Goal: Task Accomplishment & Management: Manage account settings

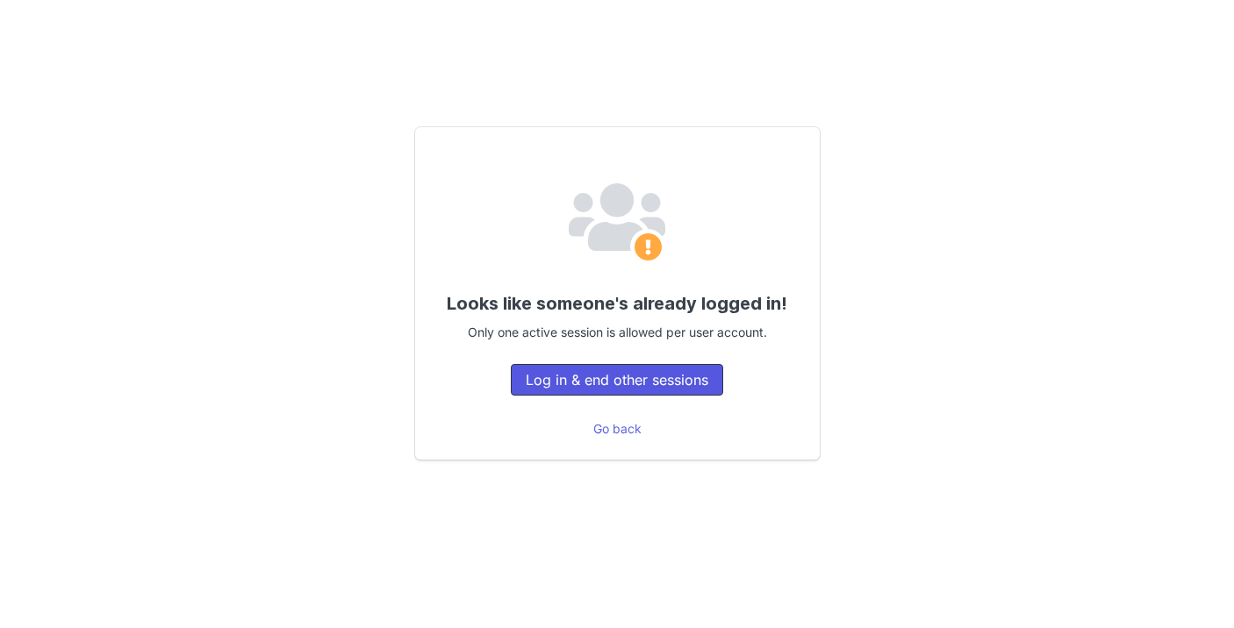
click at [629, 391] on button "Log in & end other sessions" at bounding box center [617, 380] width 212 height 32
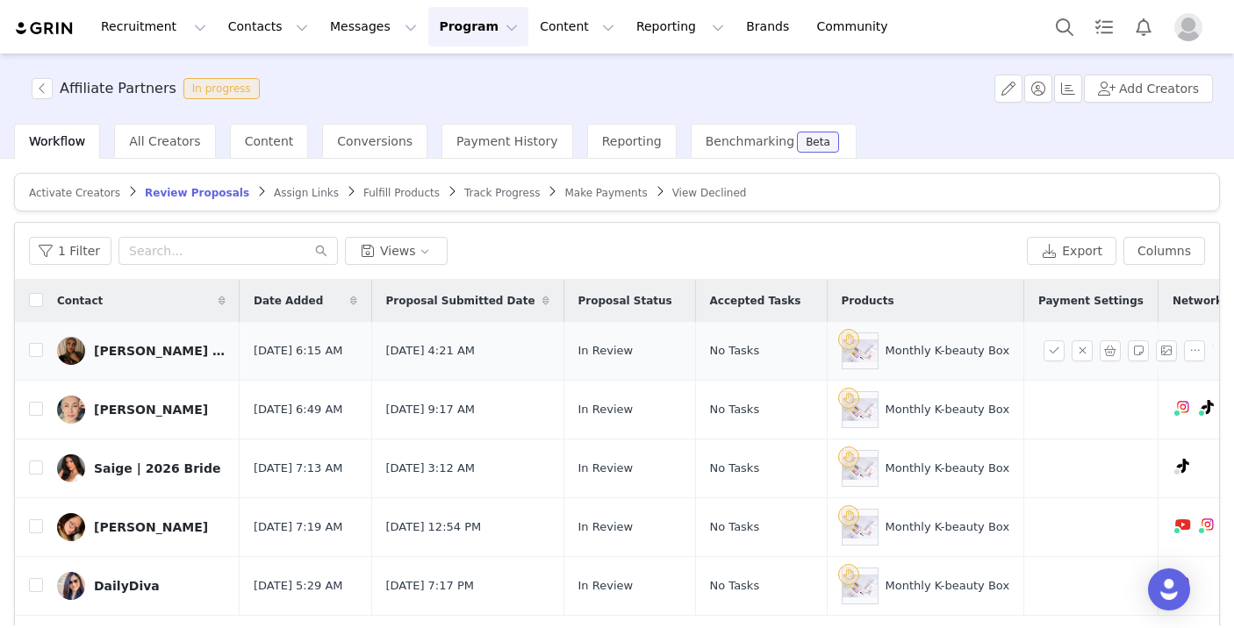
click at [120, 348] on div "[PERSON_NAME] 🍉" at bounding box center [160, 351] width 132 height 14
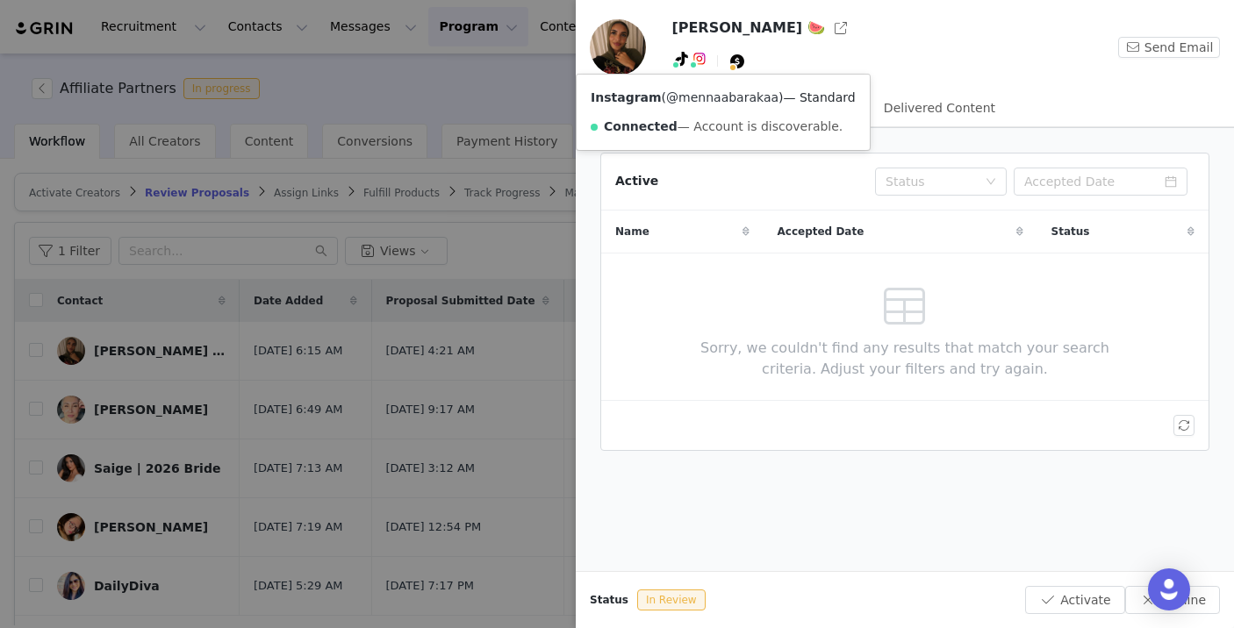
click at [713, 92] on link "@mennaabarakaa" at bounding box center [722, 97] width 112 height 14
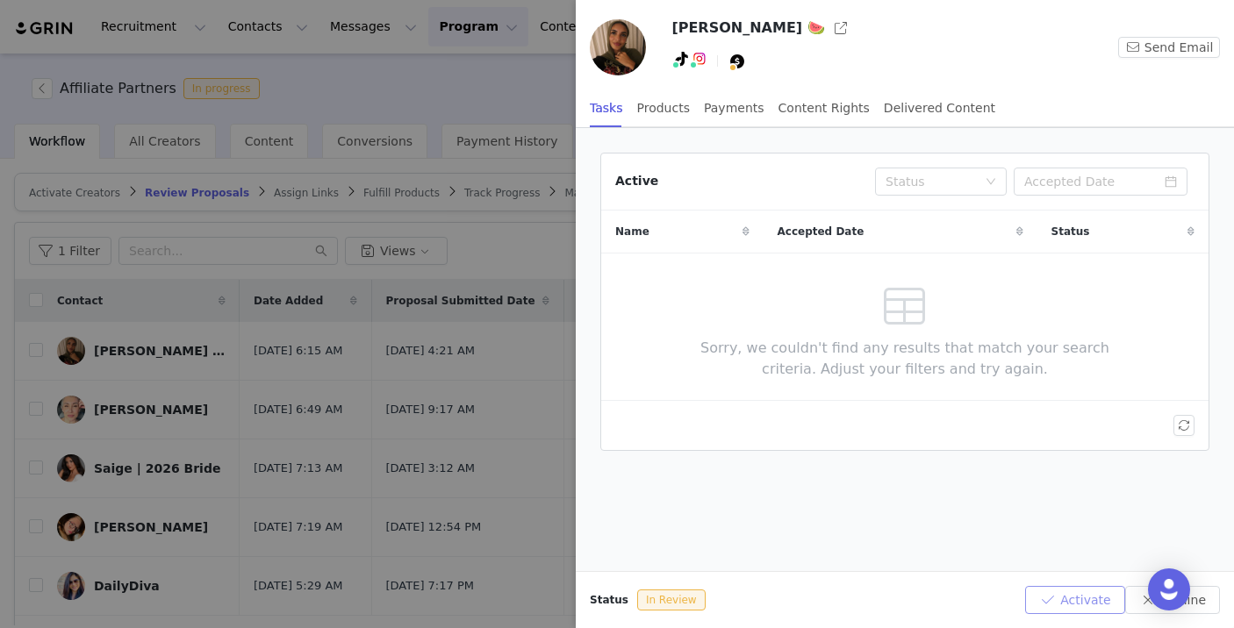
click at [1058, 594] on button "Activate" at bounding box center [1074, 600] width 99 height 28
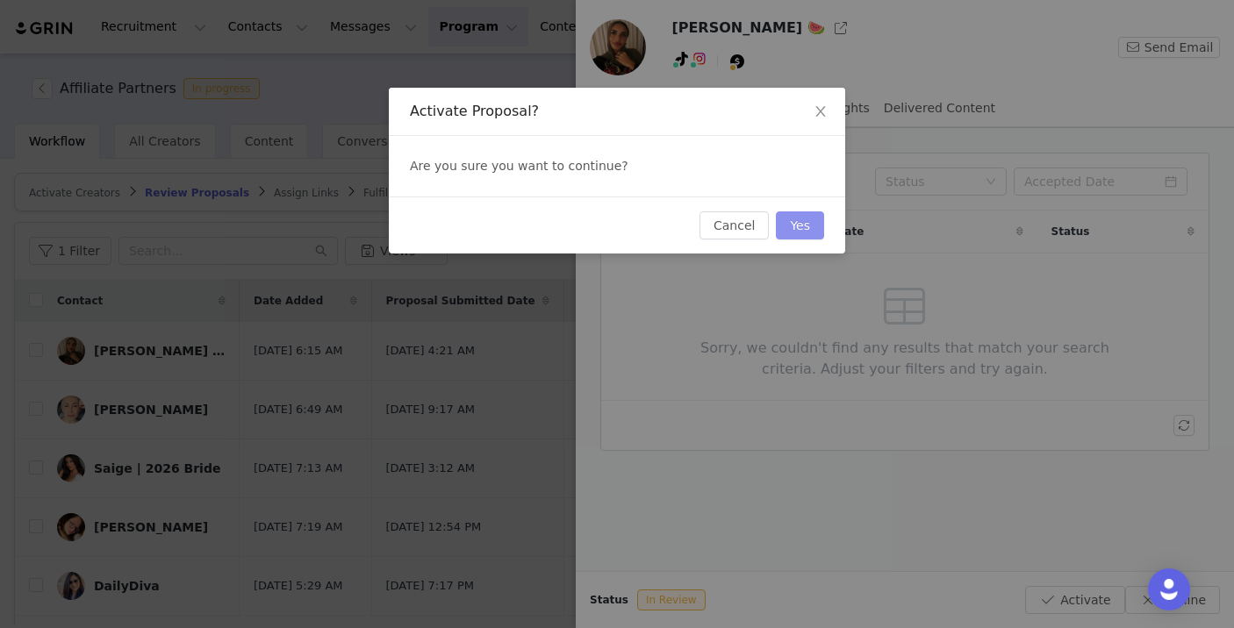
click at [809, 219] on button "Yes" at bounding box center [800, 226] width 48 height 28
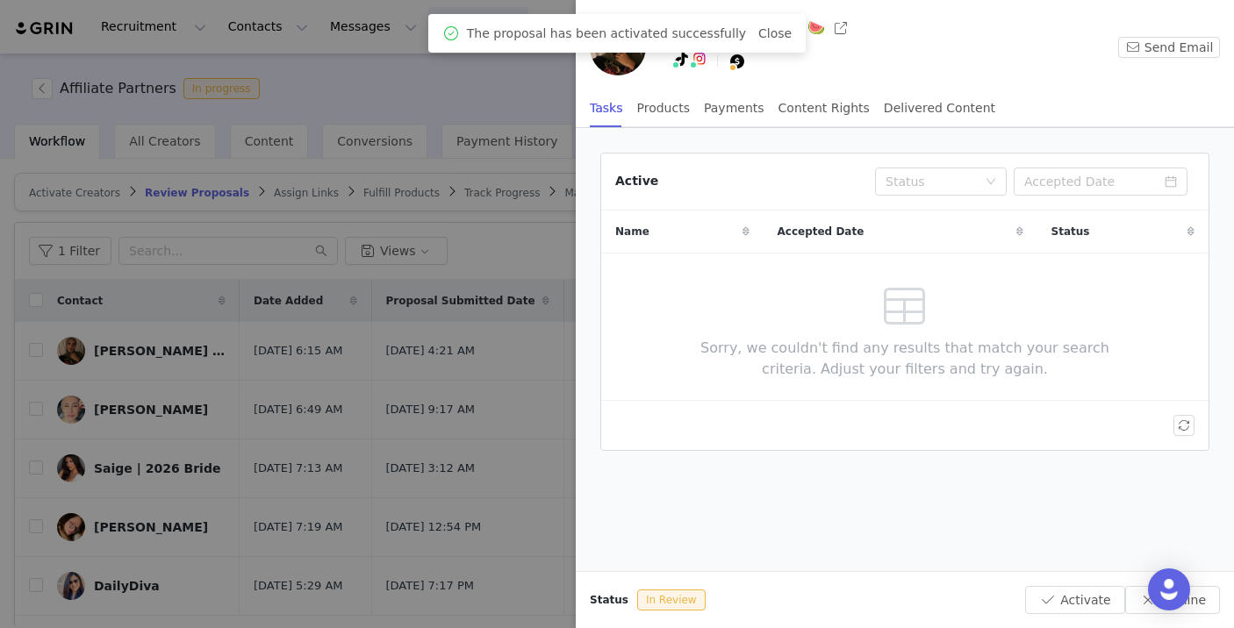
click at [192, 493] on div at bounding box center [617, 314] width 1234 height 628
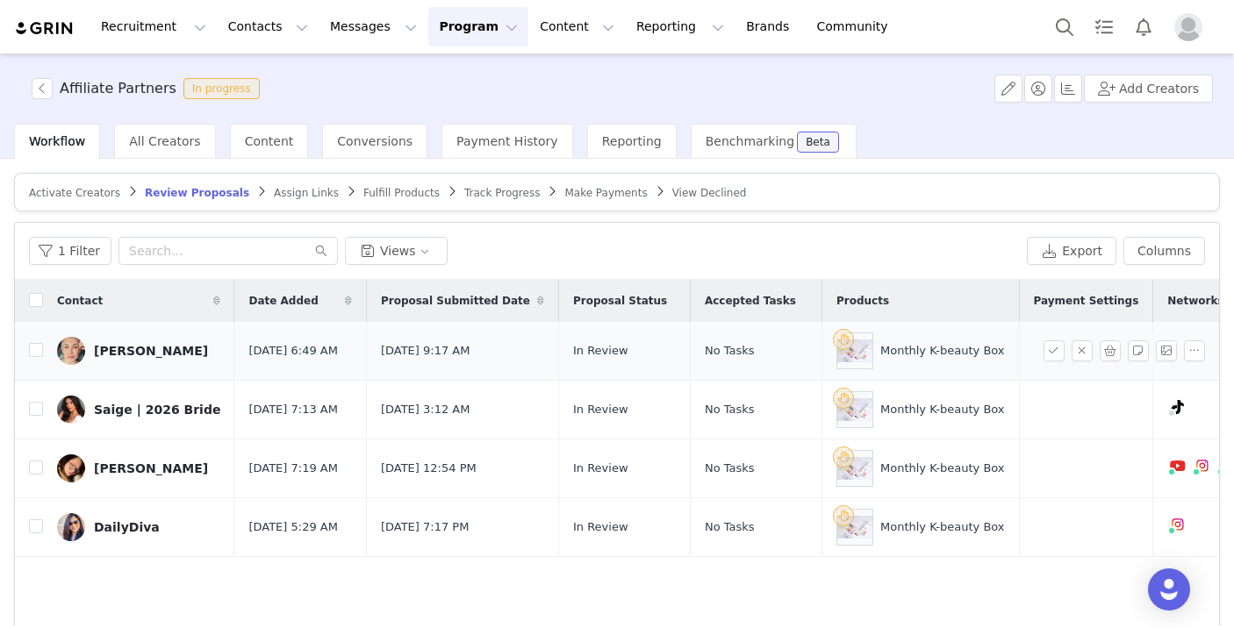
click at [116, 343] on link "[PERSON_NAME]" at bounding box center [138, 351] width 163 height 28
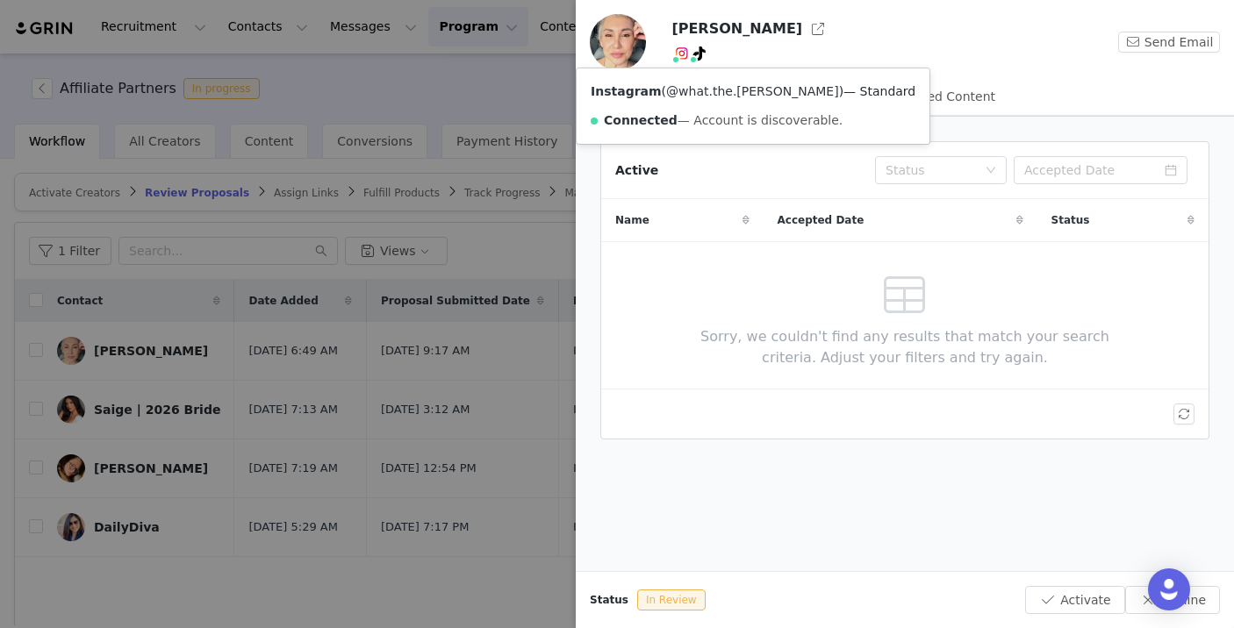
click at [678, 91] on link "@what.the.[PERSON_NAME]" at bounding box center [752, 91] width 173 height 14
click at [1064, 599] on button "Activate" at bounding box center [1074, 600] width 99 height 28
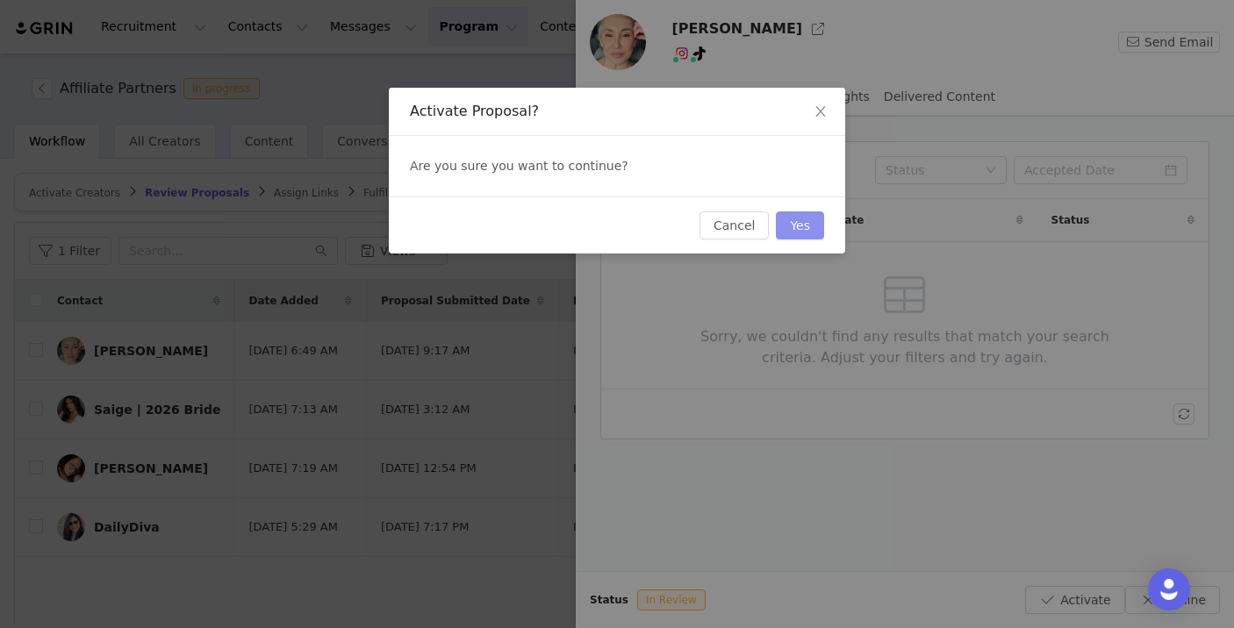
click at [818, 222] on button "Yes" at bounding box center [800, 226] width 48 height 28
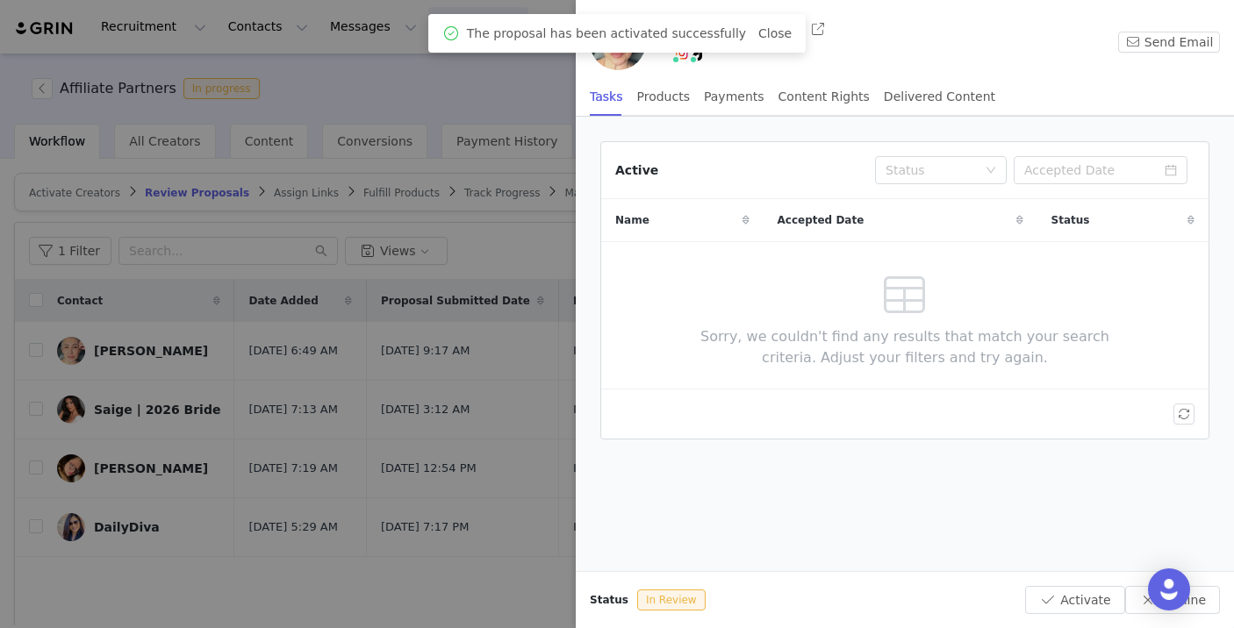
click at [448, 399] on div at bounding box center [617, 314] width 1234 height 628
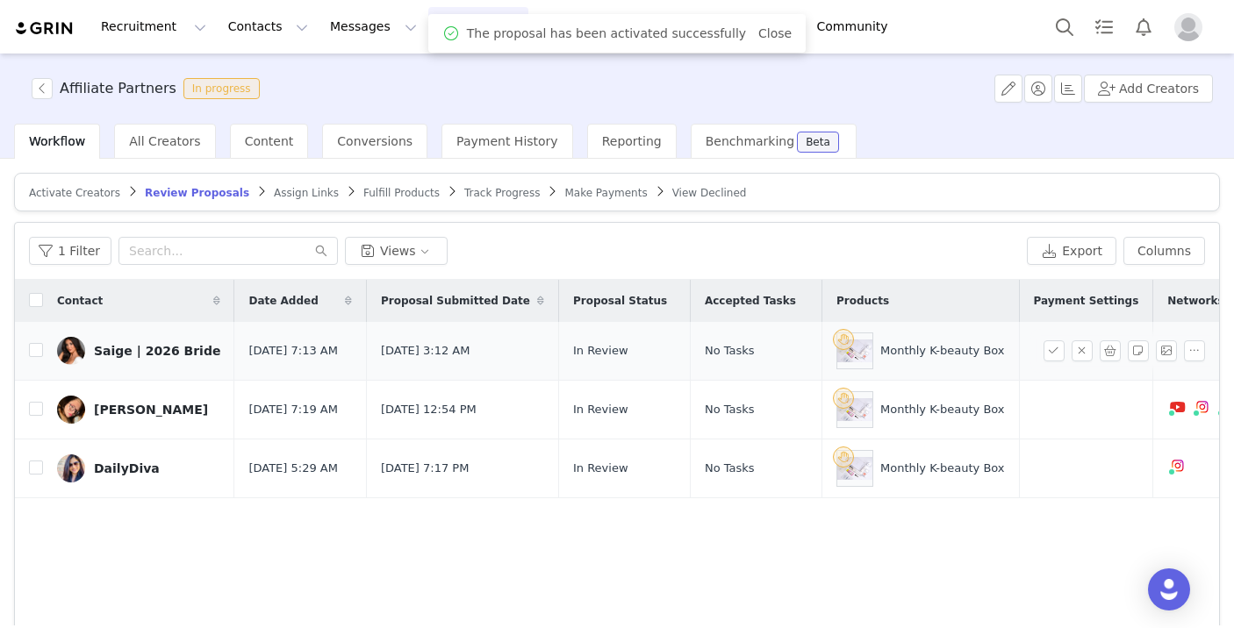
click at [140, 355] on div "Saige | 2026 Bride" at bounding box center [157, 351] width 126 height 14
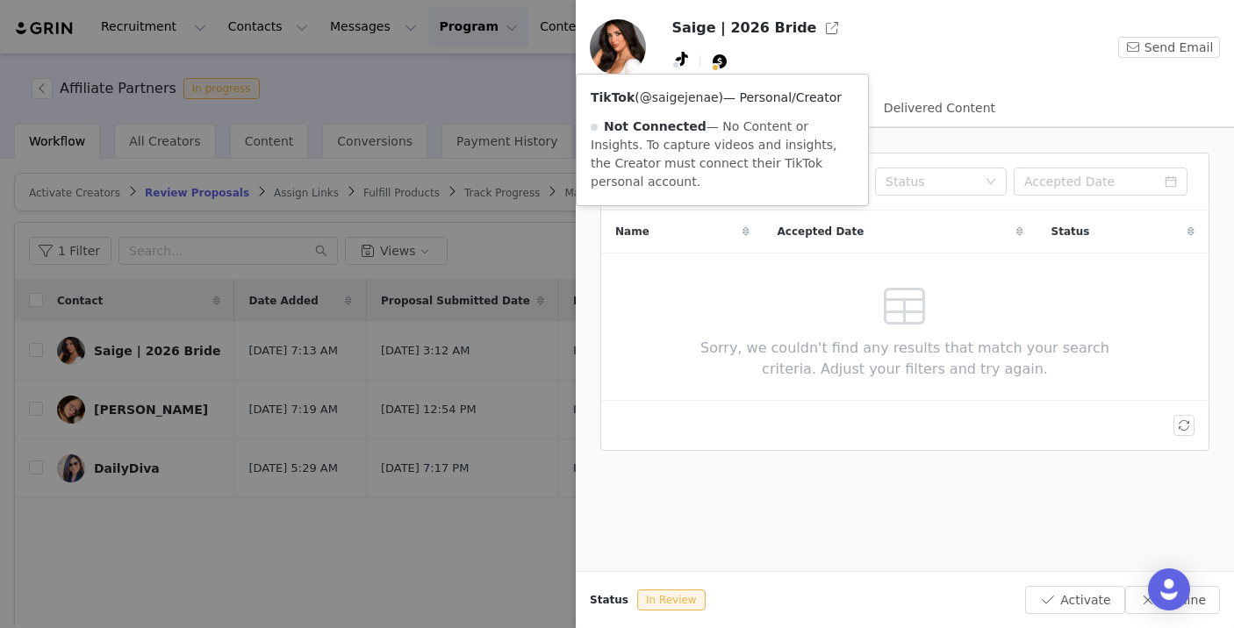
click at [702, 97] on link "@saigejenae" at bounding box center [679, 97] width 79 height 14
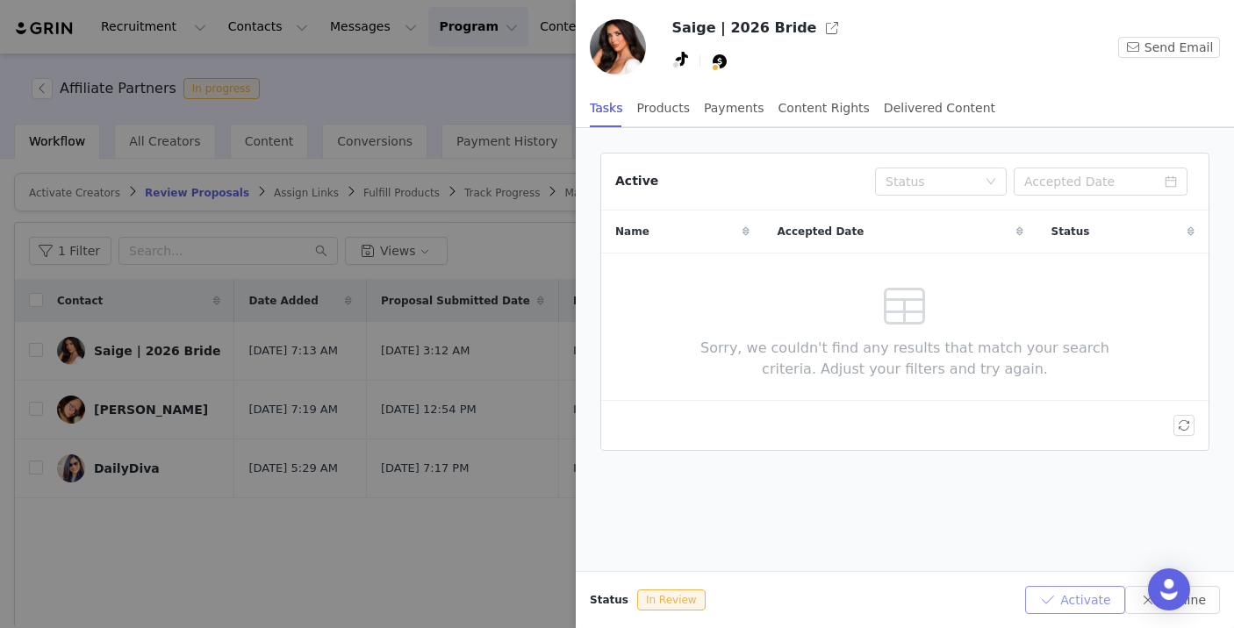
click at [1105, 604] on button "Activate" at bounding box center [1074, 600] width 99 height 28
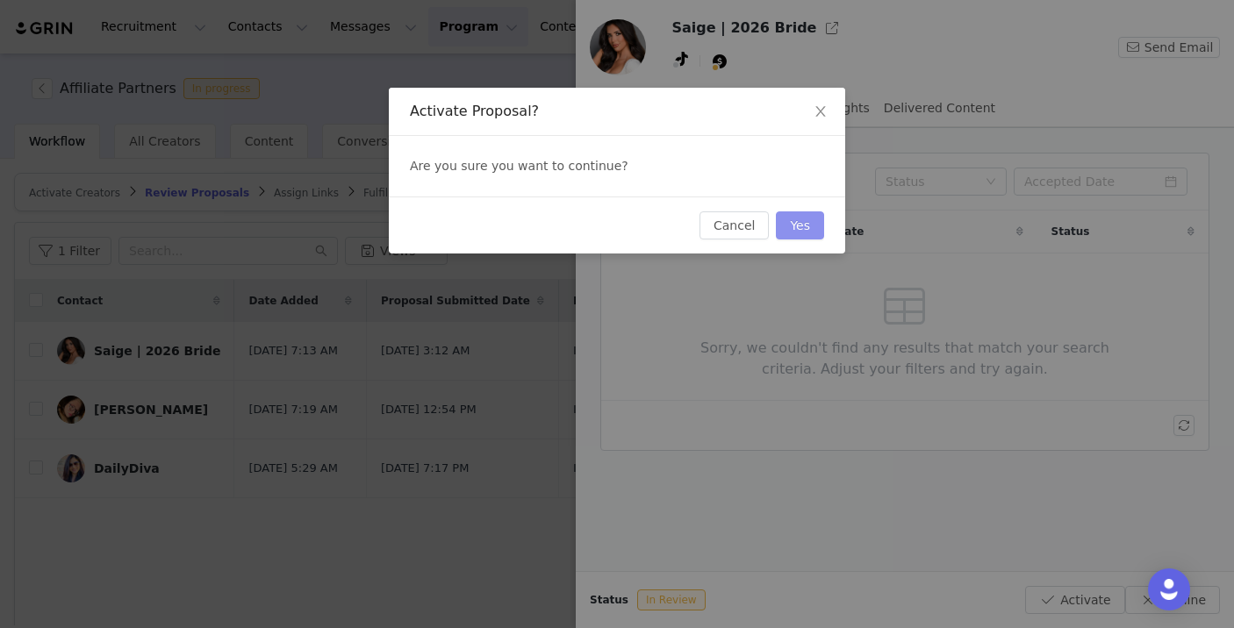
click at [823, 223] on button "Yes" at bounding box center [800, 226] width 48 height 28
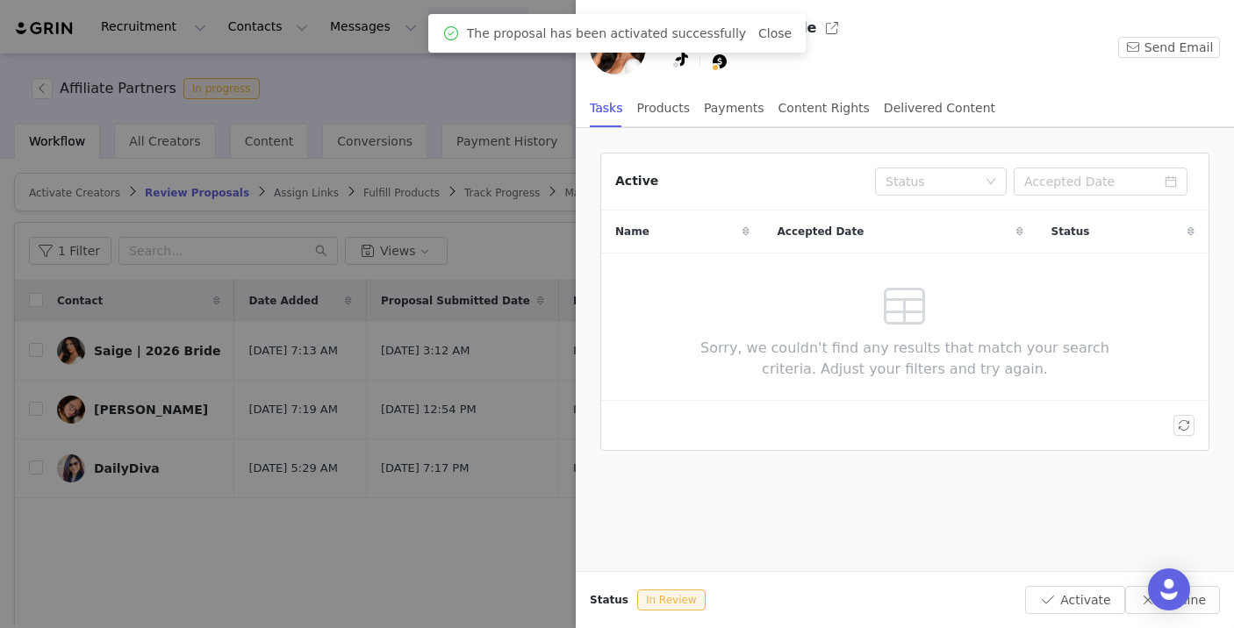
click at [266, 427] on div at bounding box center [617, 314] width 1234 height 628
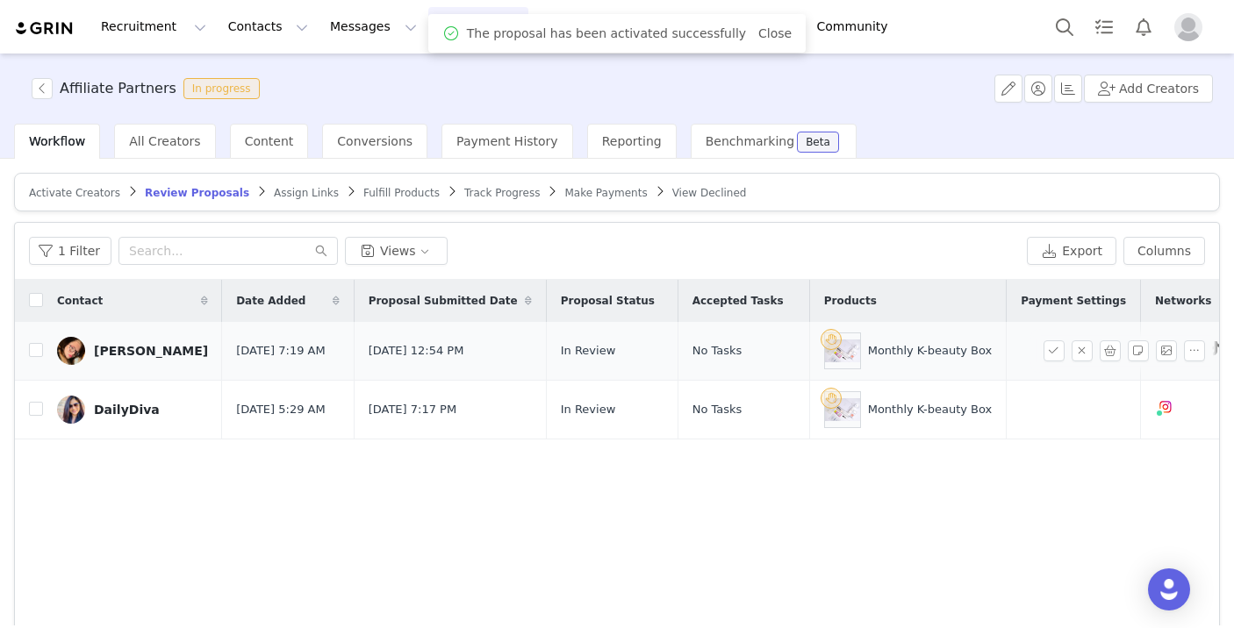
click at [142, 347] on div "[PERSON_NAME]" at bounding box center [151, 351] width 114 height 14
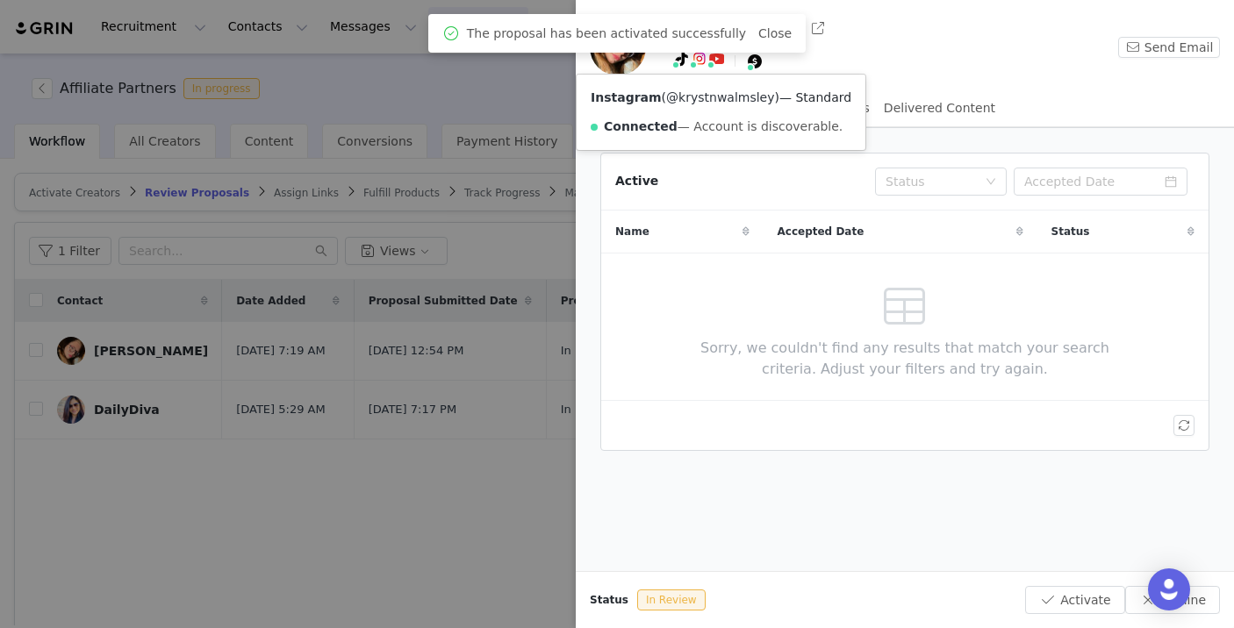
click at [700, 95] on link "@krystnwalmsley" at bounding box center [720, 97] width 108 height 14
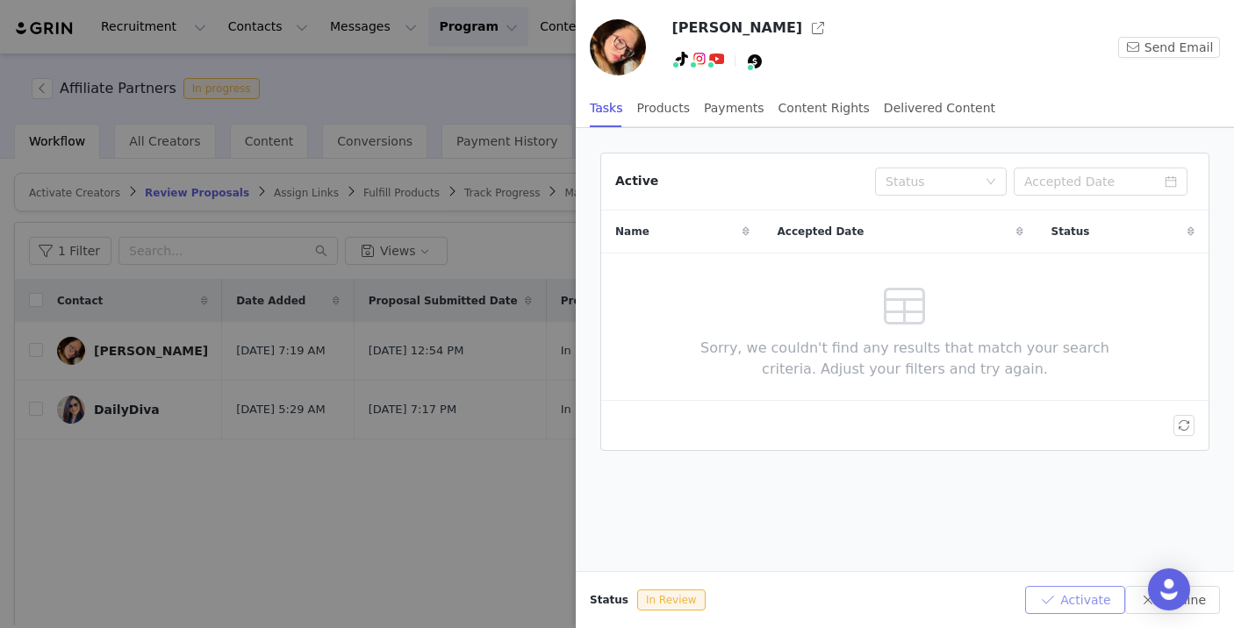
click at [1059, 588] on button "Activate" at bounding box center [1074, 600] width 99 height 28
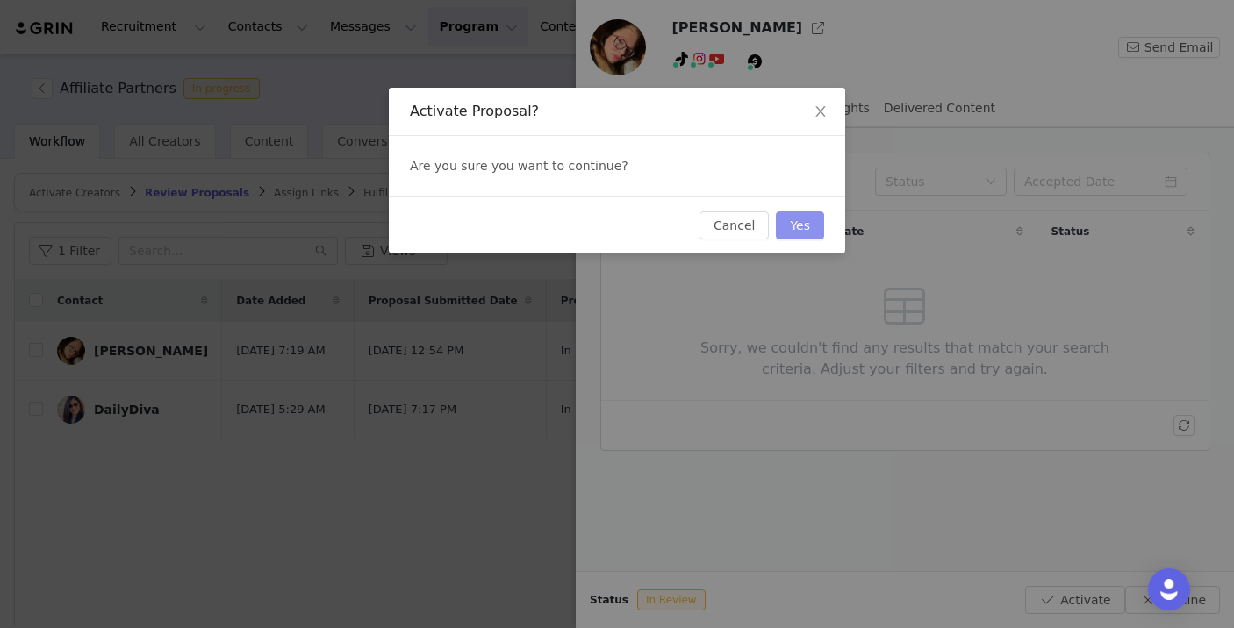
click at [807, 221] on button "Yes" at bounding box center [800, 226] width 48 height 28
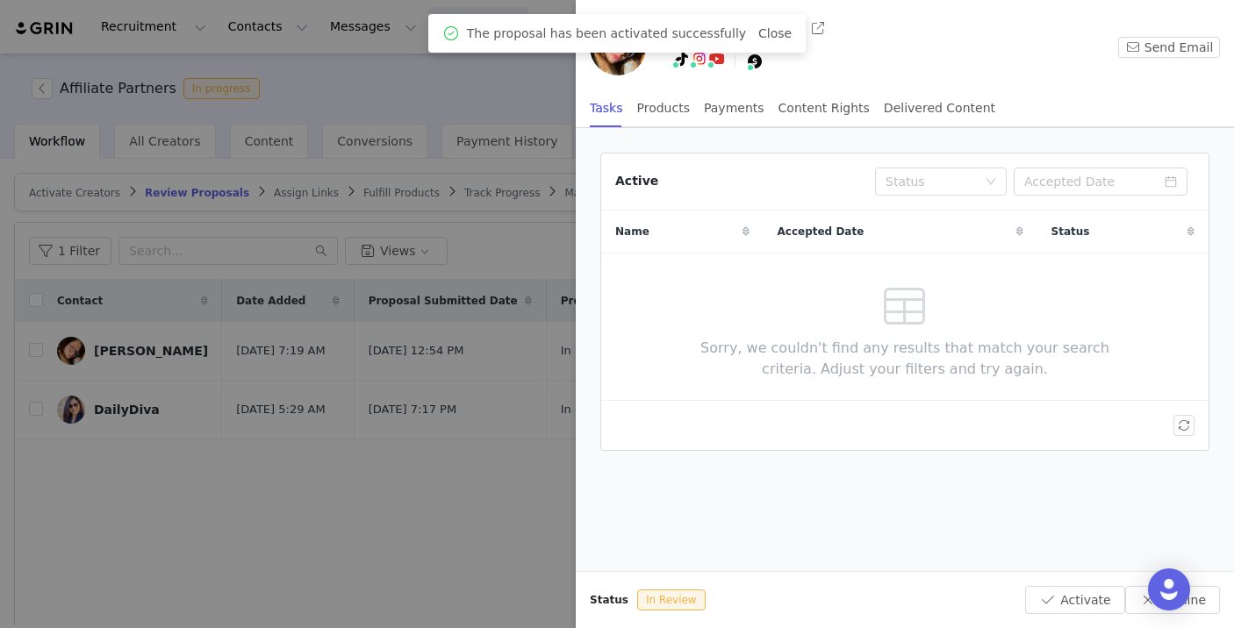
click at [413, 348] on div at bounding box center [617, 314] width 1234 height 628
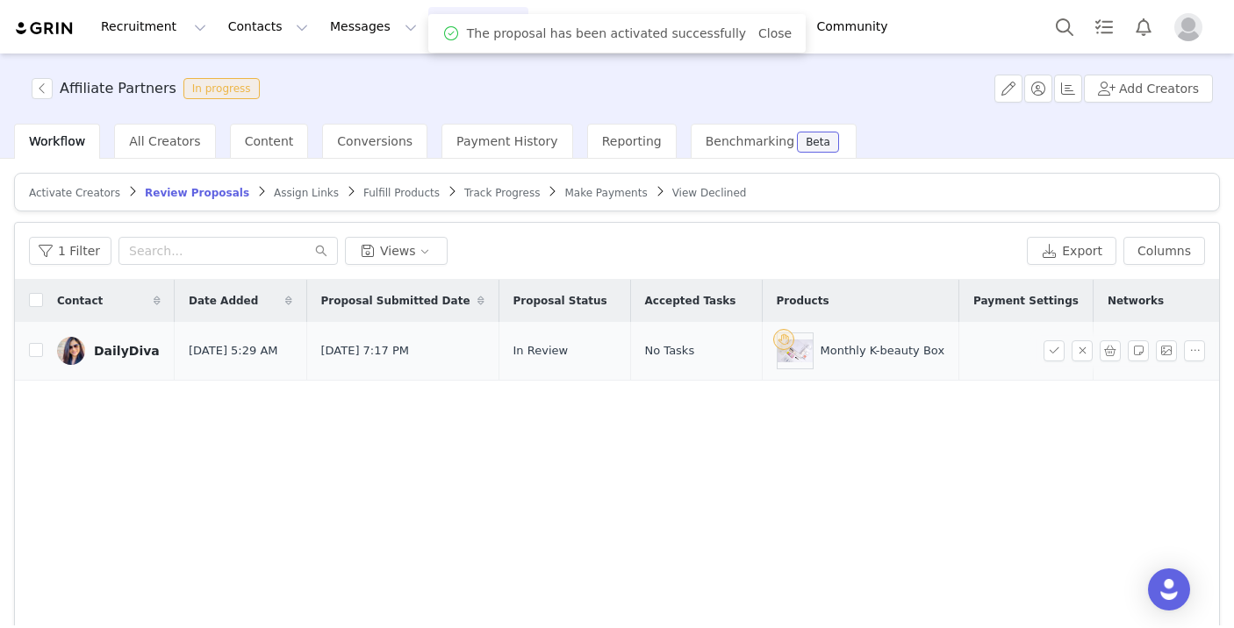
click at [121, 350] on div "DailyDiva" at bounding box center [127, 351] width 66 height 14
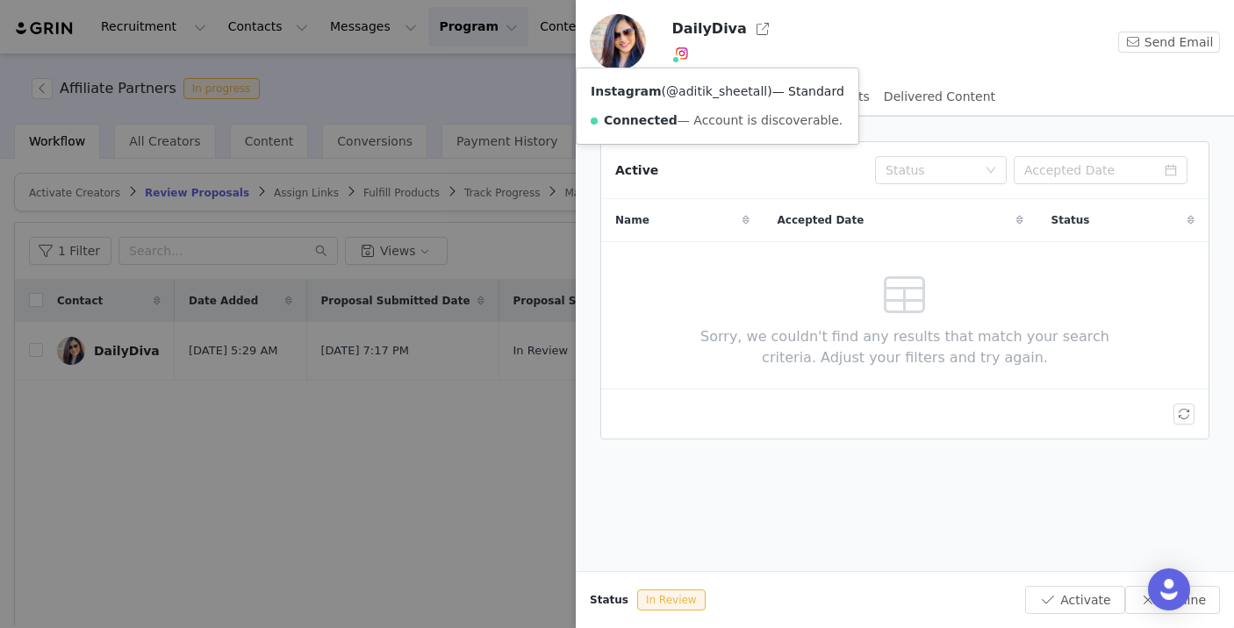
click at [692, 96] on link "@aditik_sheetall" at bounding box center [716, 91] width 101 height 14
click at [1043, 584] on div "Status In Review Activate Decline" at bounding box center [905, 599] width 658 height 57
click at [1051, 594] on button "Activate" at bounding box center [1074, 600] width 99 height 28
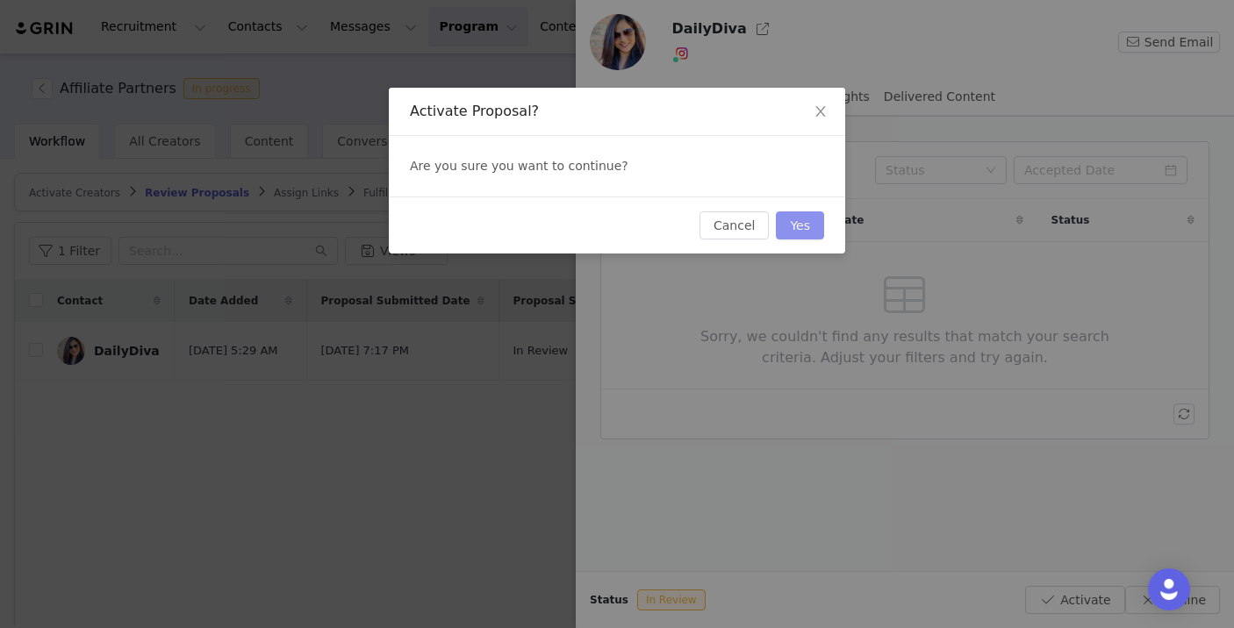
click at [811, 219] on button "Yes" at bounding box center [800, 226] width 48 height 28
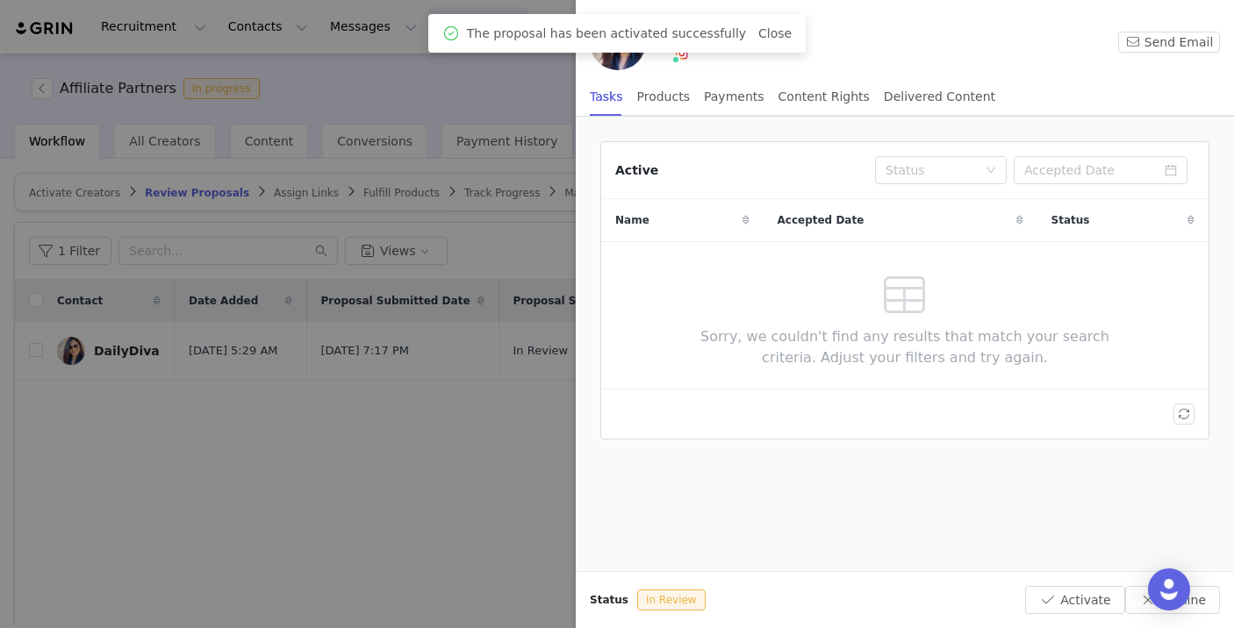
click at [394, 373] on div at bounding box center [617, 314] width 1234 height 628
